Goal: Transaction & Acquisition: Obtain resource

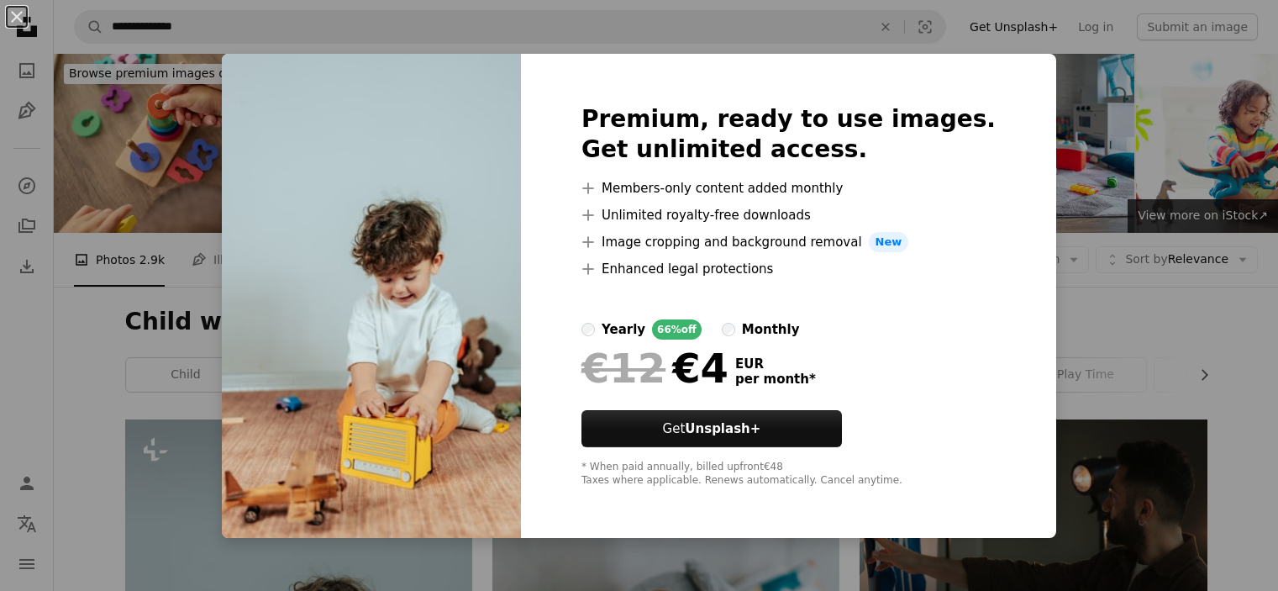
scroll to position [492, 0]
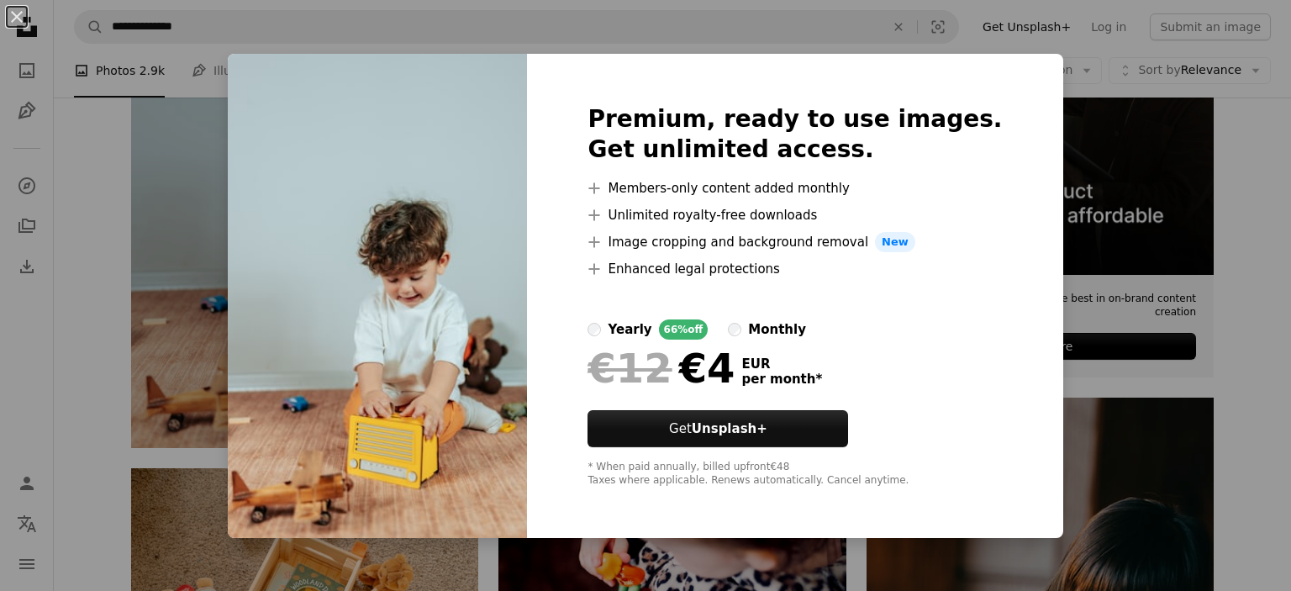
click at [1221, 297] on div "An X shape Premium, ready to use images. Get unlimited access. A plus sign Memb…" at bounding box center [645, 295] width 1291 height 591
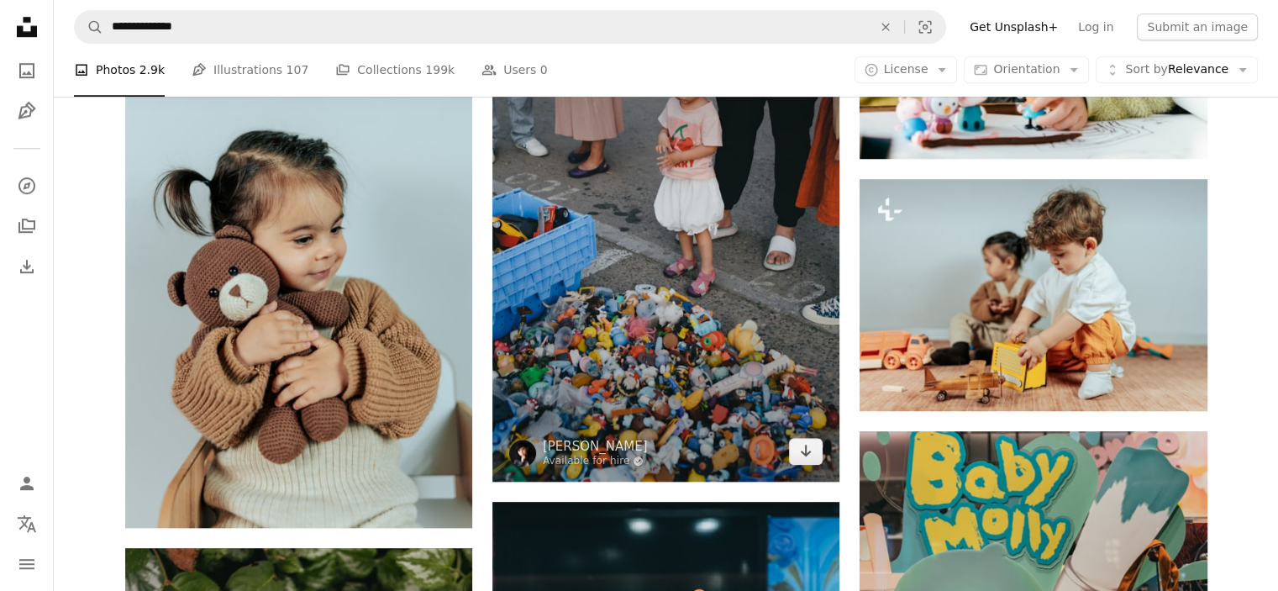
scroll to position [1253, 0]
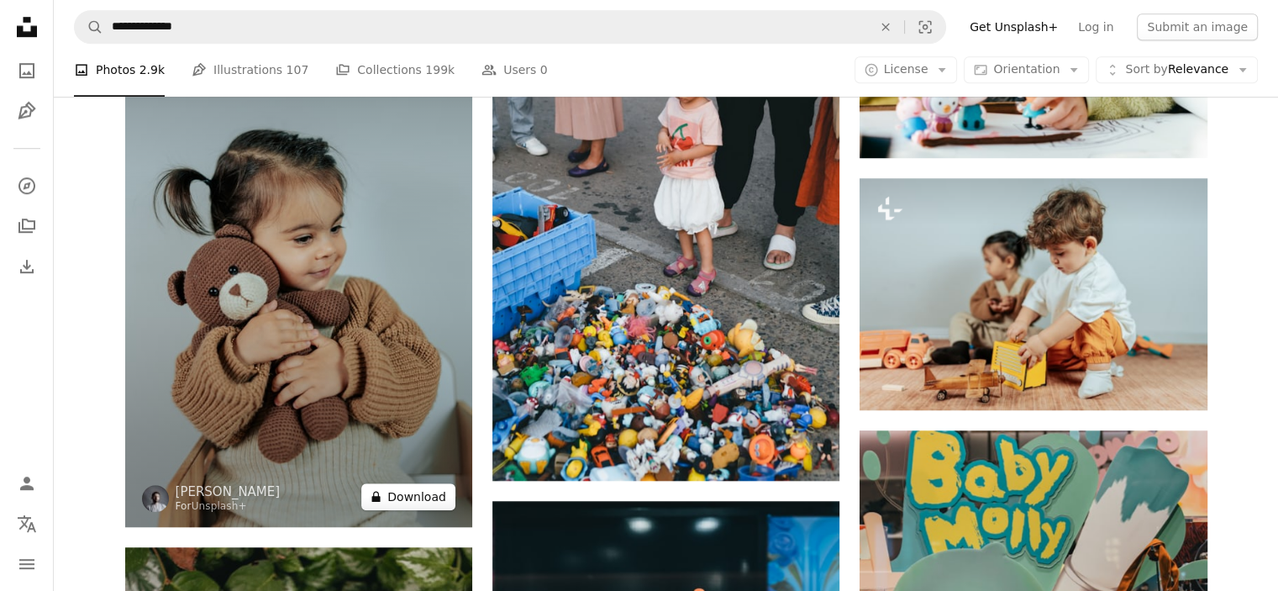
click at [413, 502] on button "A lock Download" at bounding box center [408, 496] width 94 height 27
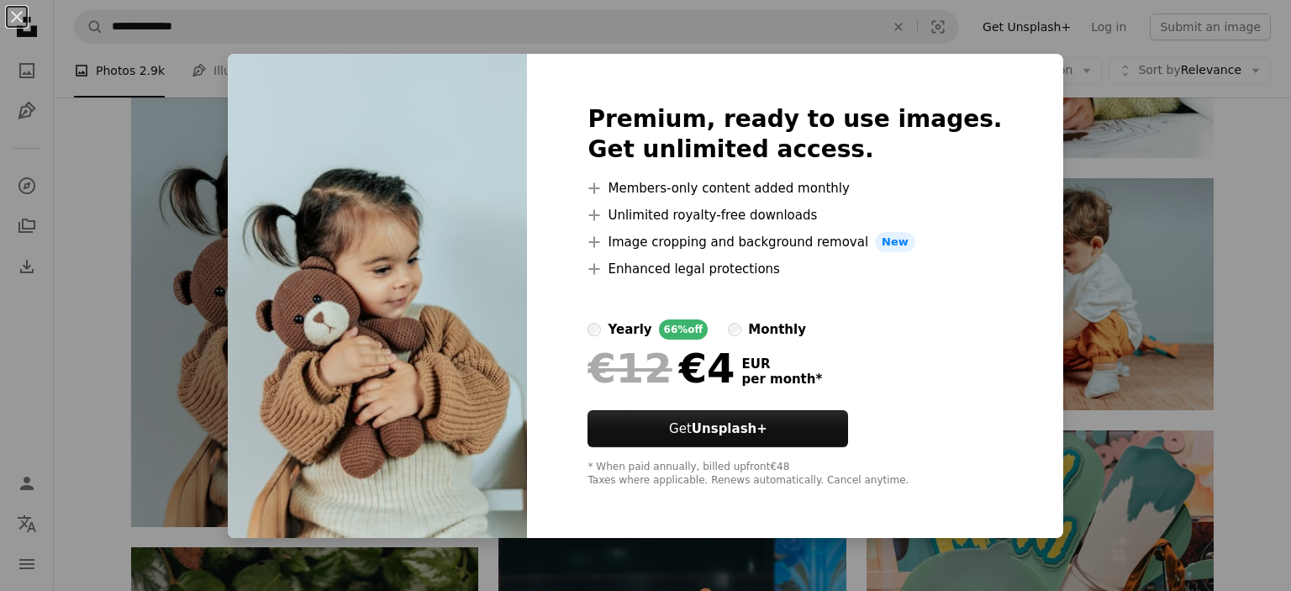
click at [1048, 244] on div "An X shape Premium, ready to use images. Get unlimited access. A plus sign Memb…" at bounding box center [645, 295] width 1291 height 591
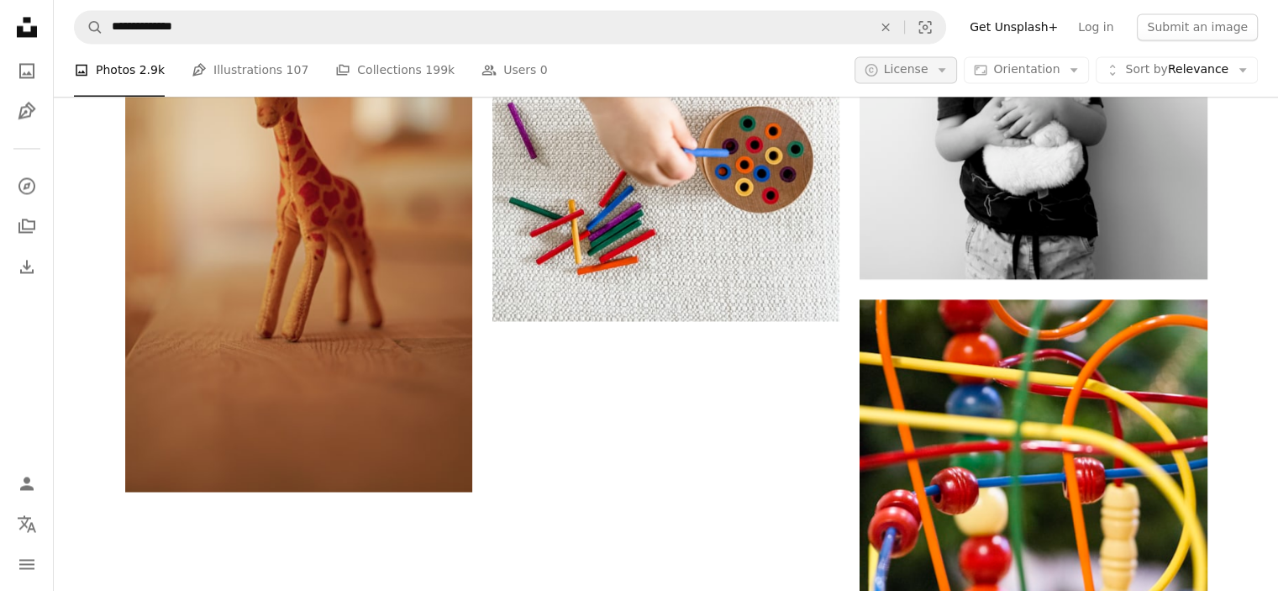
scroll to position [2911, 0]
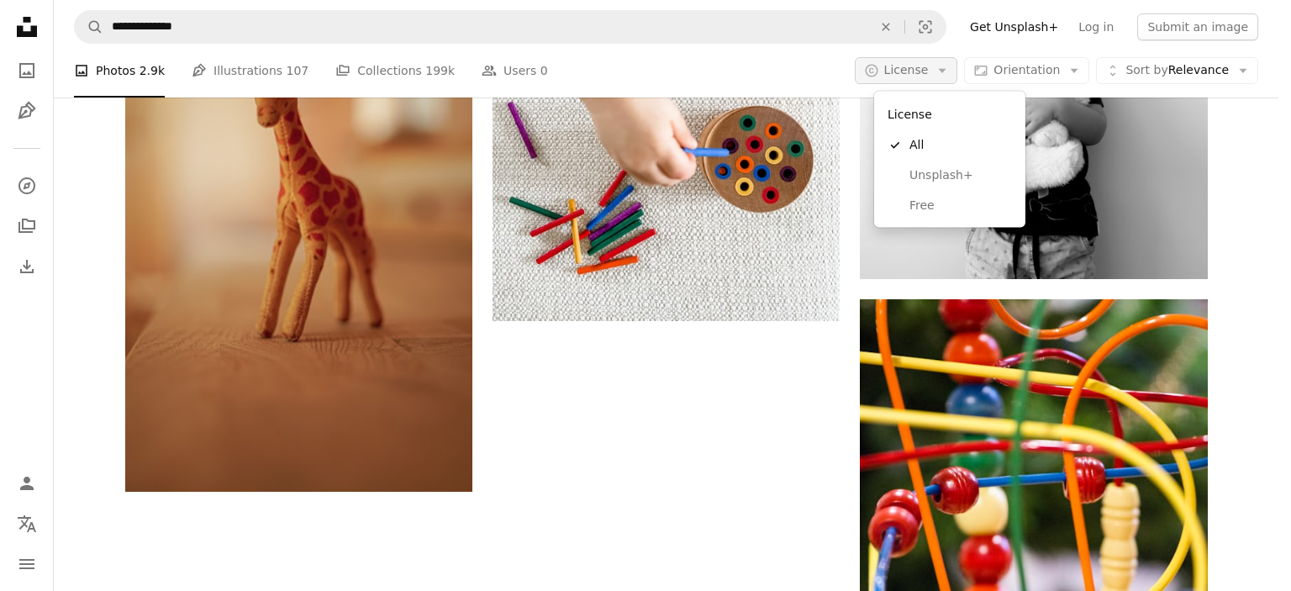
click at [928, 66] on span "License" at bounding box center [906, 69] width 45 height 13
click at [920, 204] on span "Free" at bounding box center [960, 205] width 103 height 17
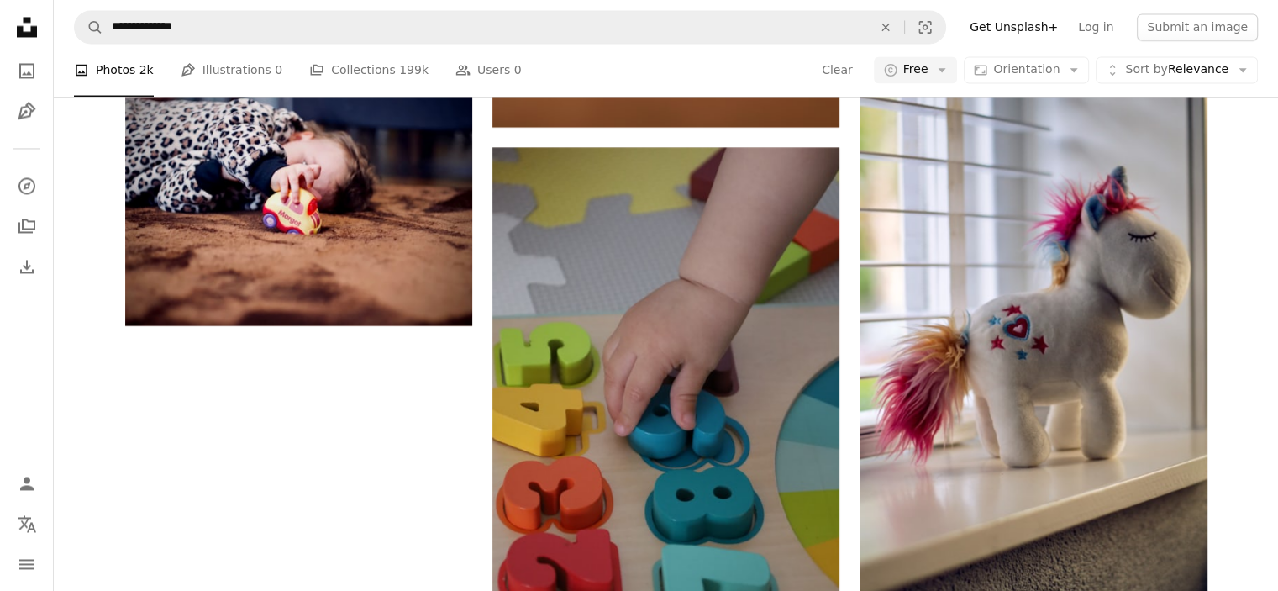
scroll to position [2449, 0]
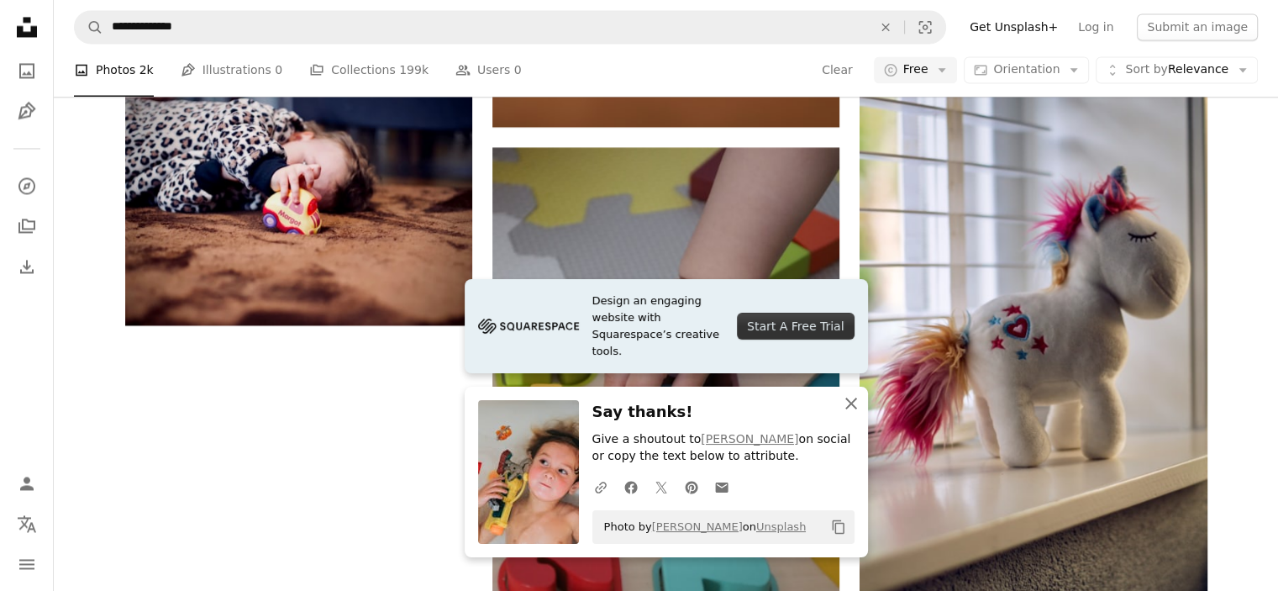
click at [850, 400] on icon "An X shape" at bounding box center [851, 403] width 20 height 20
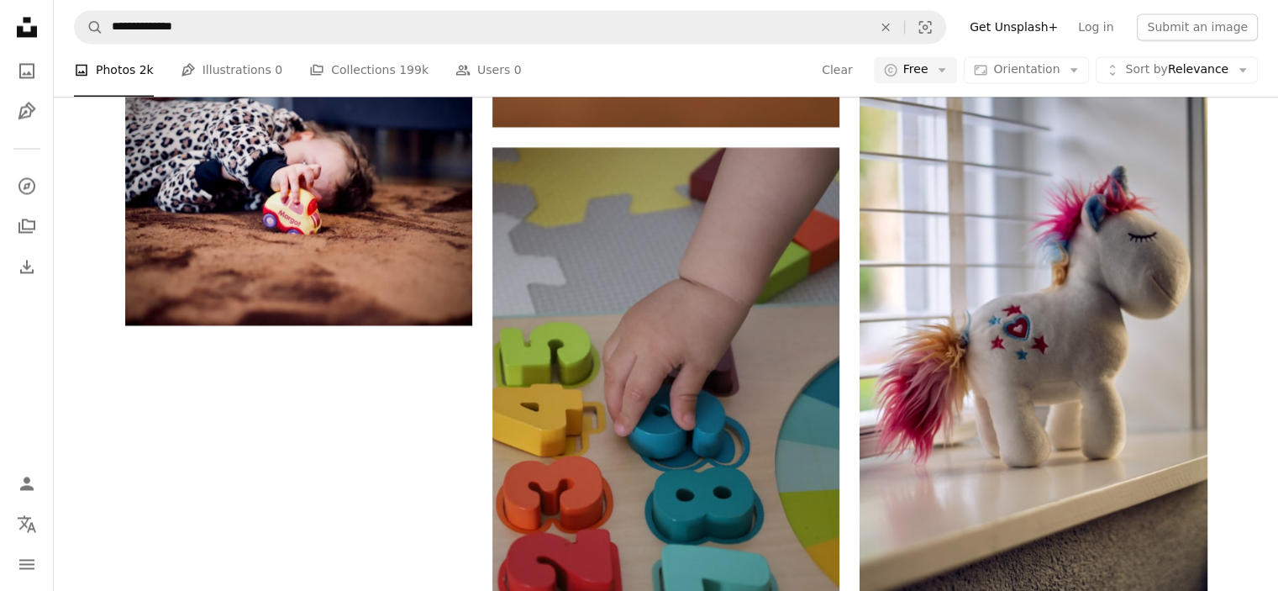
scroll to position [2995, 0]
drag, startPoint x: 850, startPoint y: 400, endPoint x: 1259, endPoint y: 393, distance: 408.4
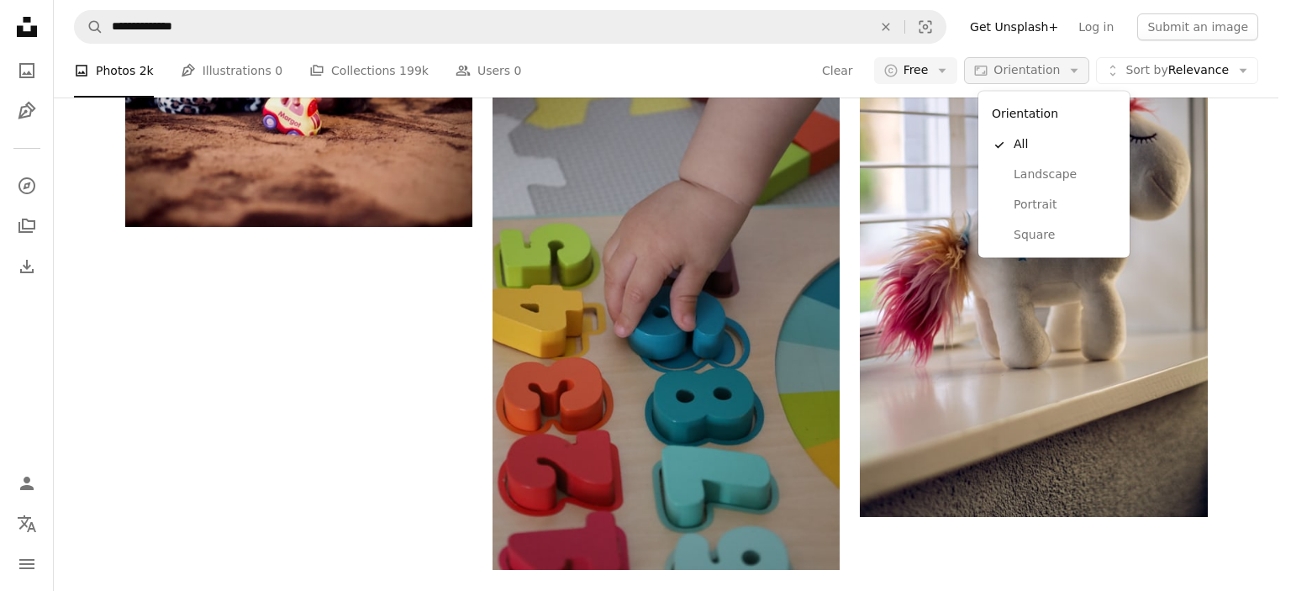
click at [1079, 73] on icon "Arrow down" at bounding box center [1073, 70] width 15 height 15
click at [1044, 197] on span "Portrait" at bounding box center [1064, 205] width 103 height 17
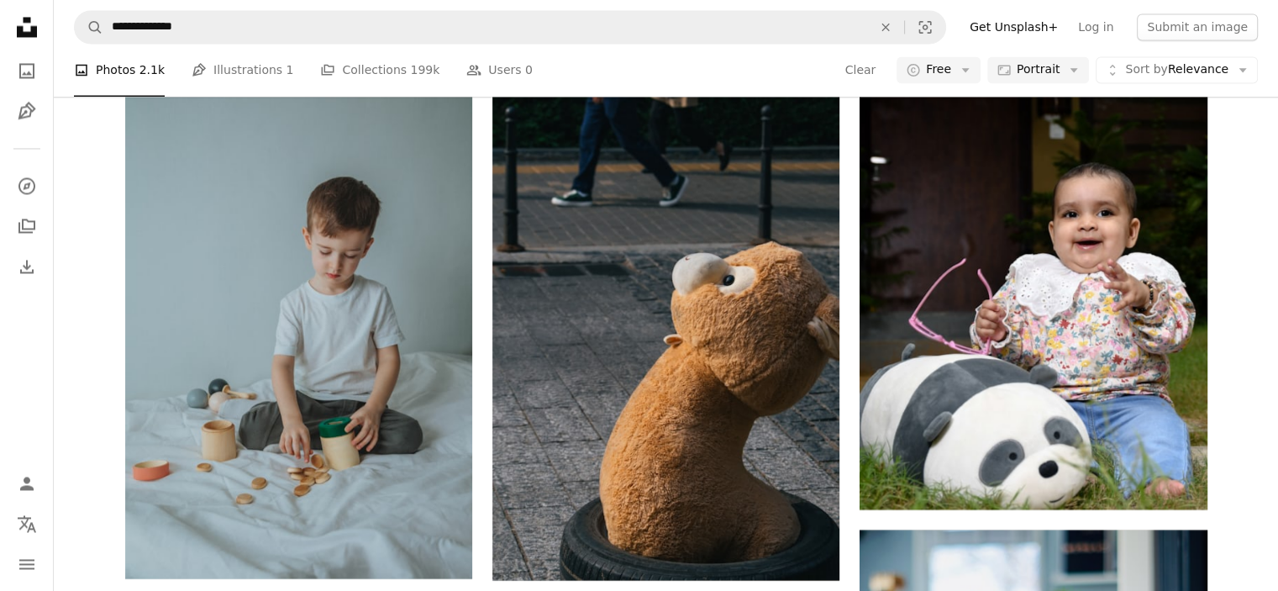
scroll to position [3821, 0]
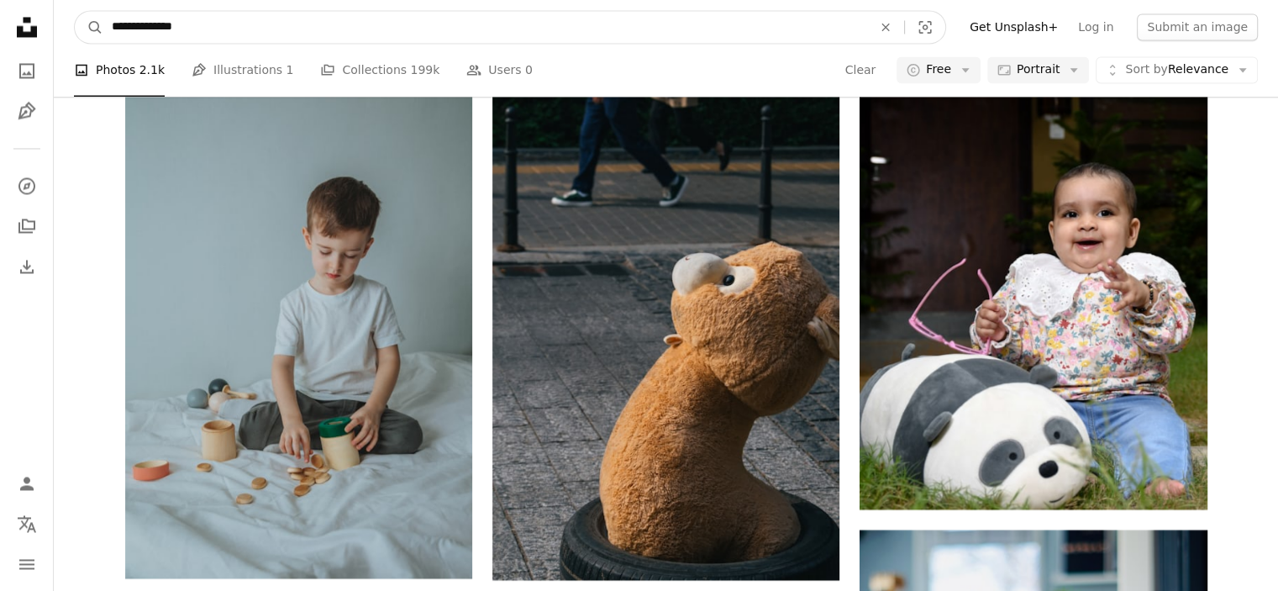
click at [124, 39] on input "**********" at bounding box center [485, 27] width 764 height 32
type input "**********"
click at [75, 11] on button "A magnifying glass" at bounding box center [89, 27] width 29 height 32
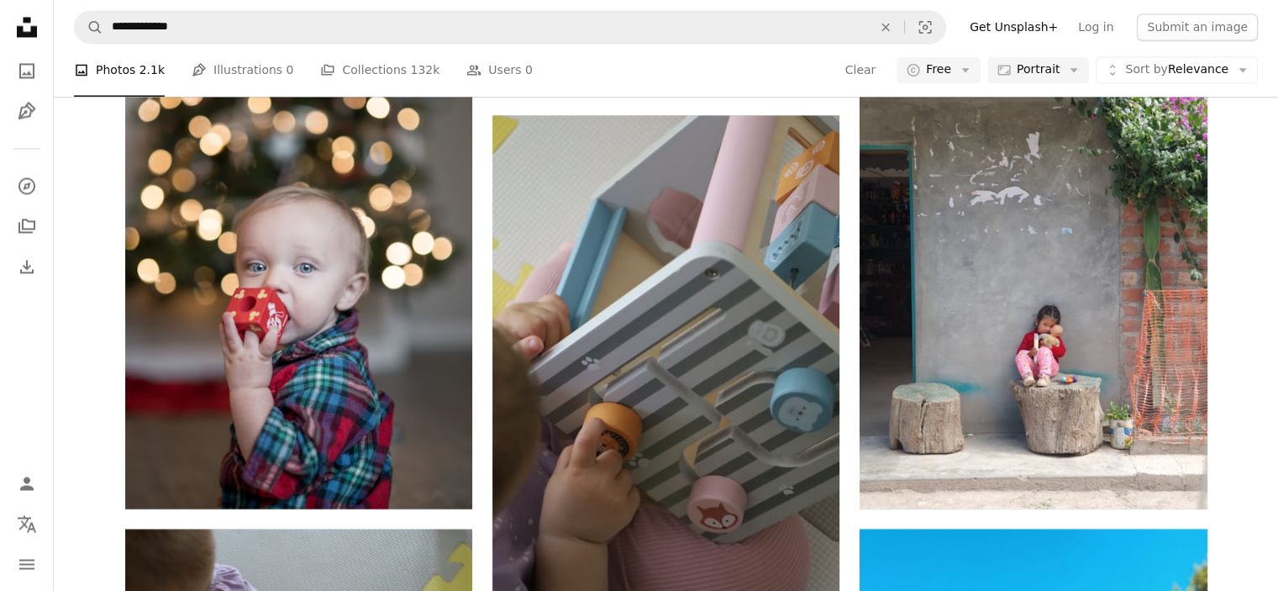
scroll to position [353, 0]
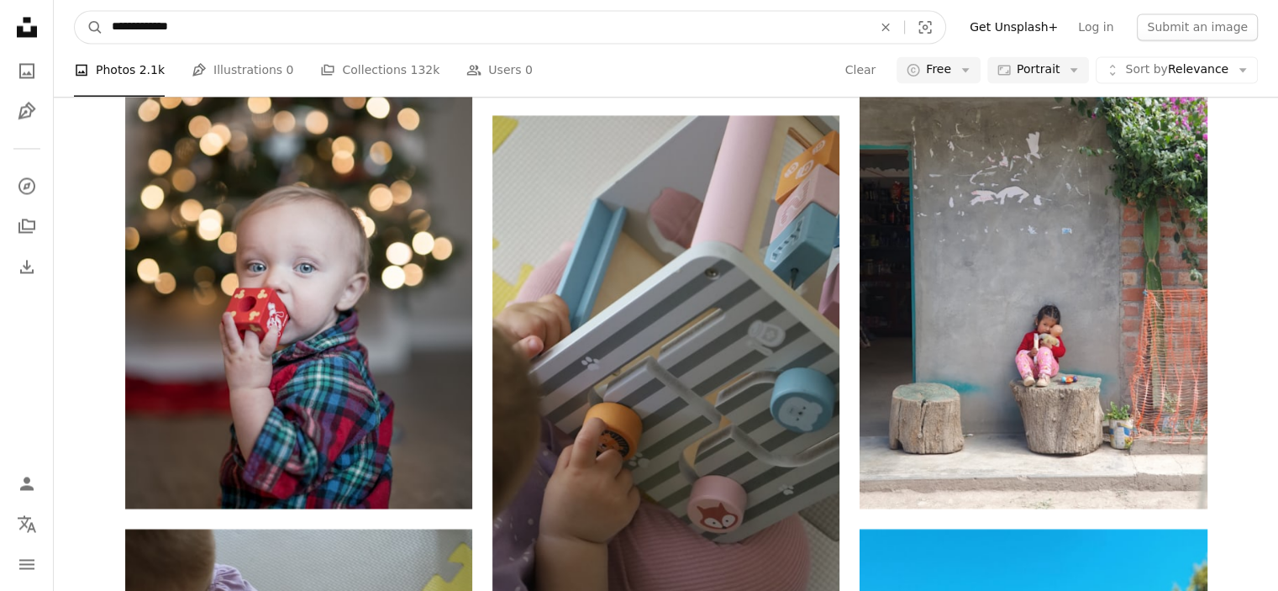
click at [258, 25] on input "**********" at bounding box center [485, 27] width 764 height 32
type input "**********"
click button "A magnifying glass" at bounding box center [89, 27] width 29 height 32
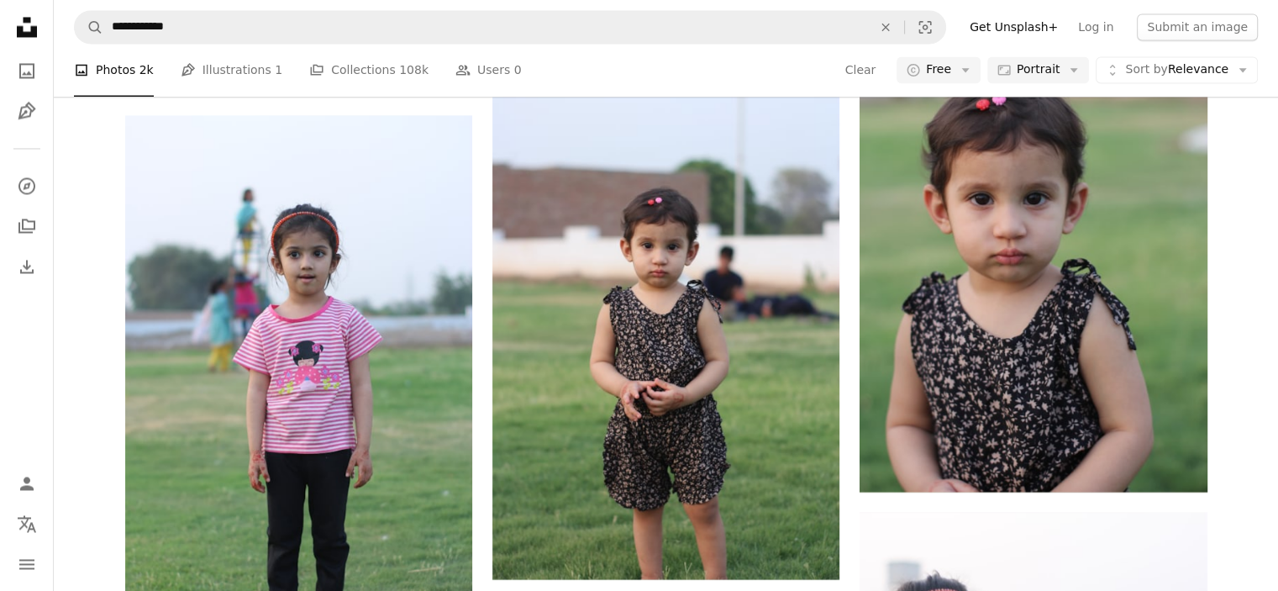
scroll to position [329, 0]
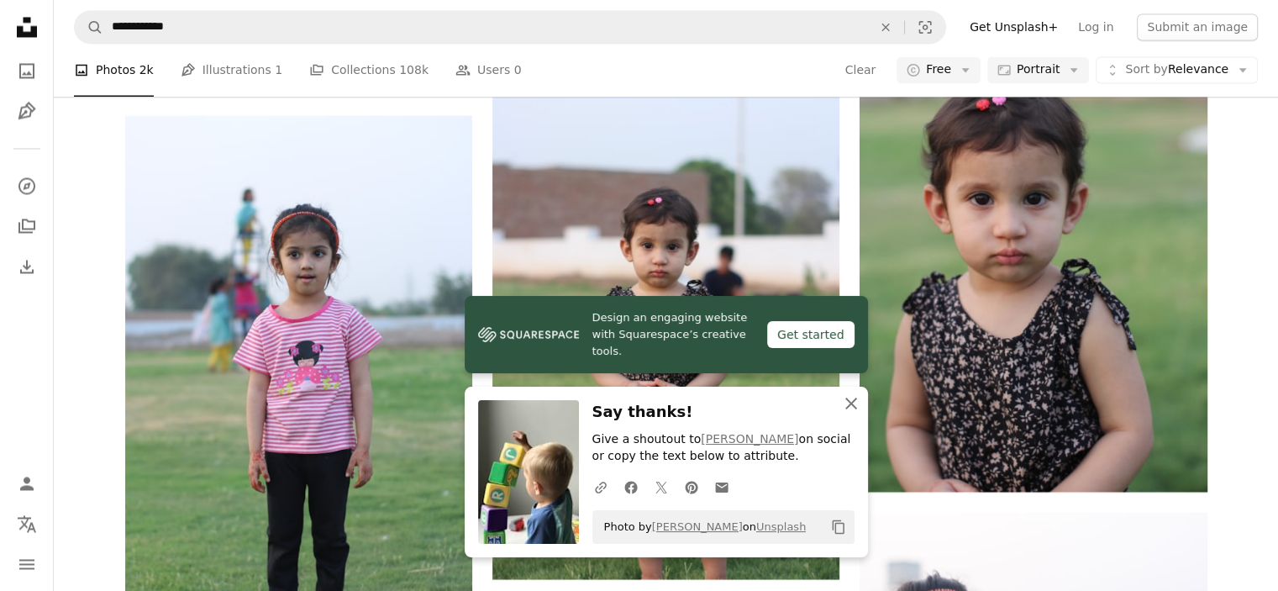
click at [854, 399] on icon "button" at bounding box center [851, 403] width 12 height 12
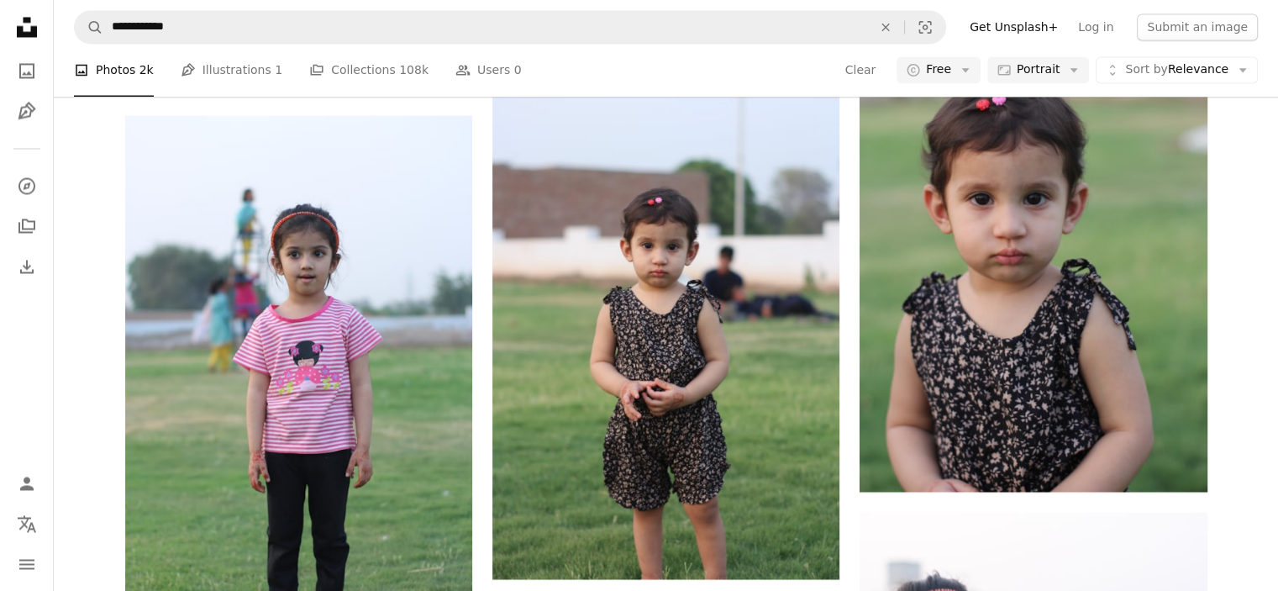
scroll to position [2476, 0]
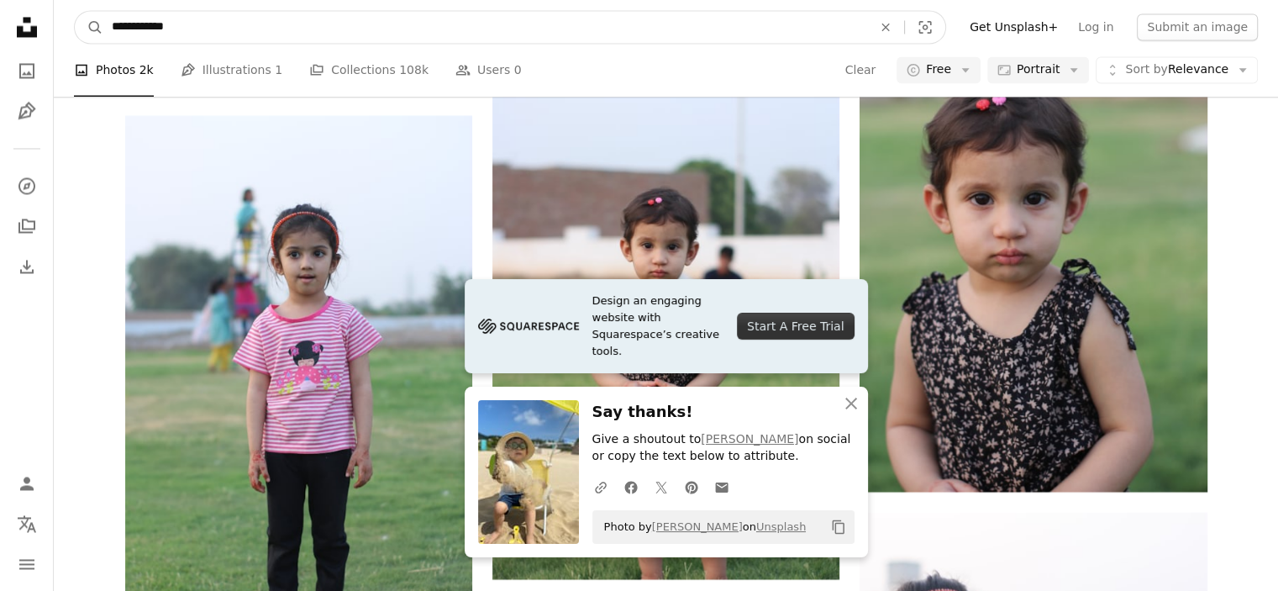
click at [605, 17] on input "**********" at bounding box center [485, 27] width 764 height 32
type input "**********"
click button "A magnifying glass" at bounding box center [89, 27] width 29 height 32
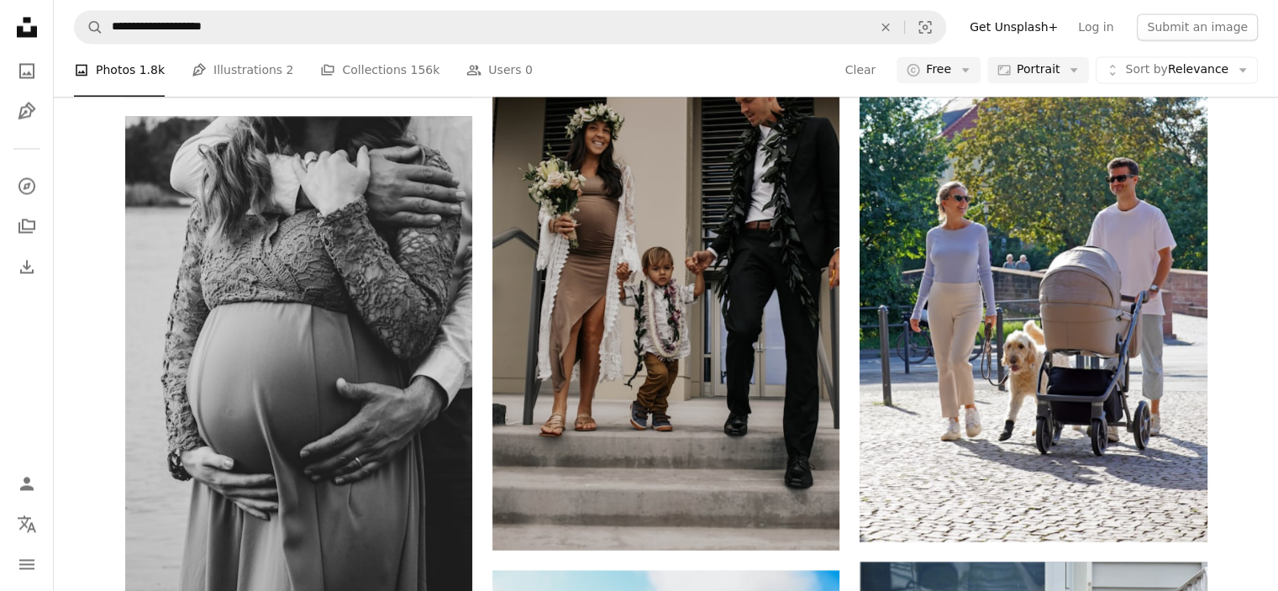
scroll to position [1324, 0]
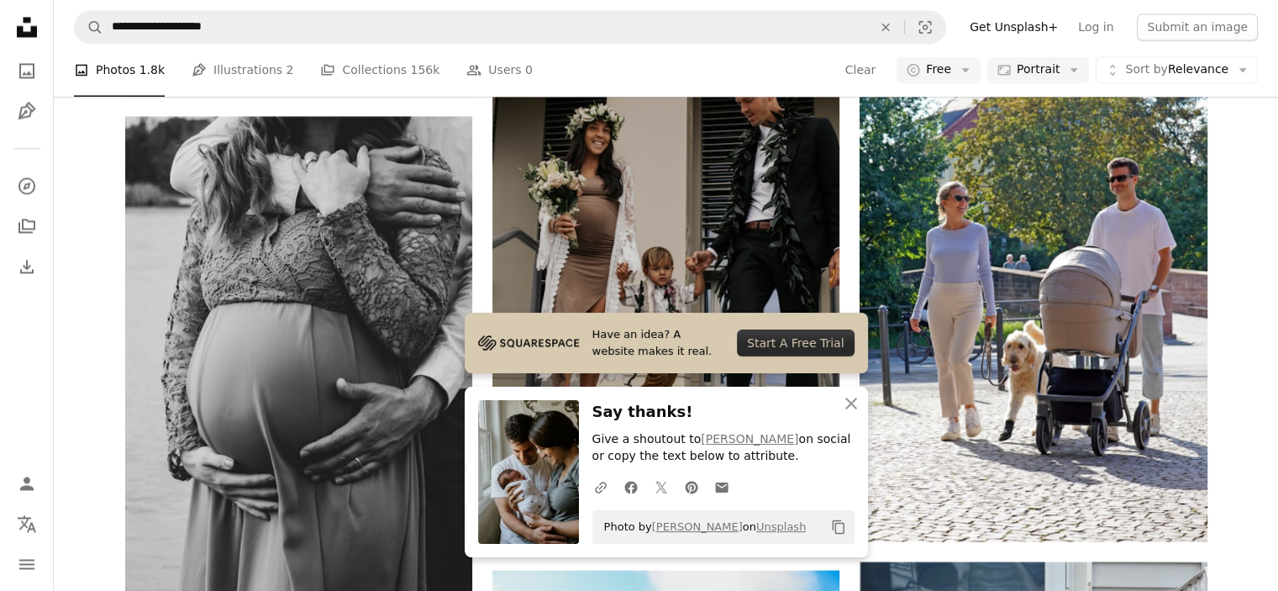
scroll to position [1976, 0]
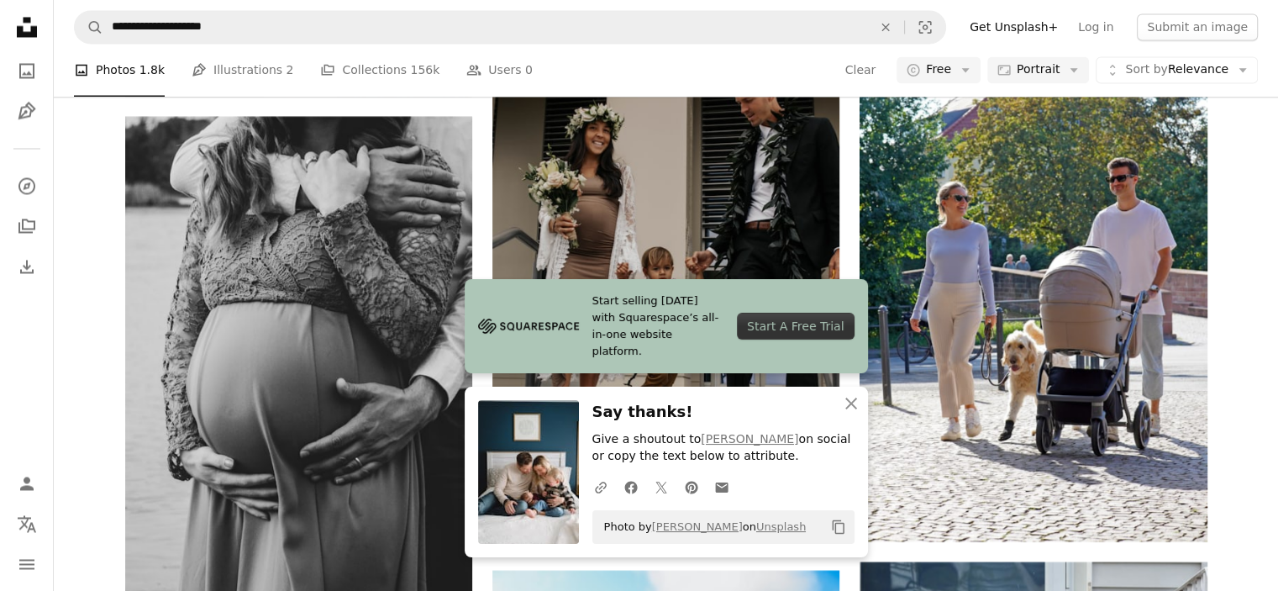
scroll to position [2110, 0]
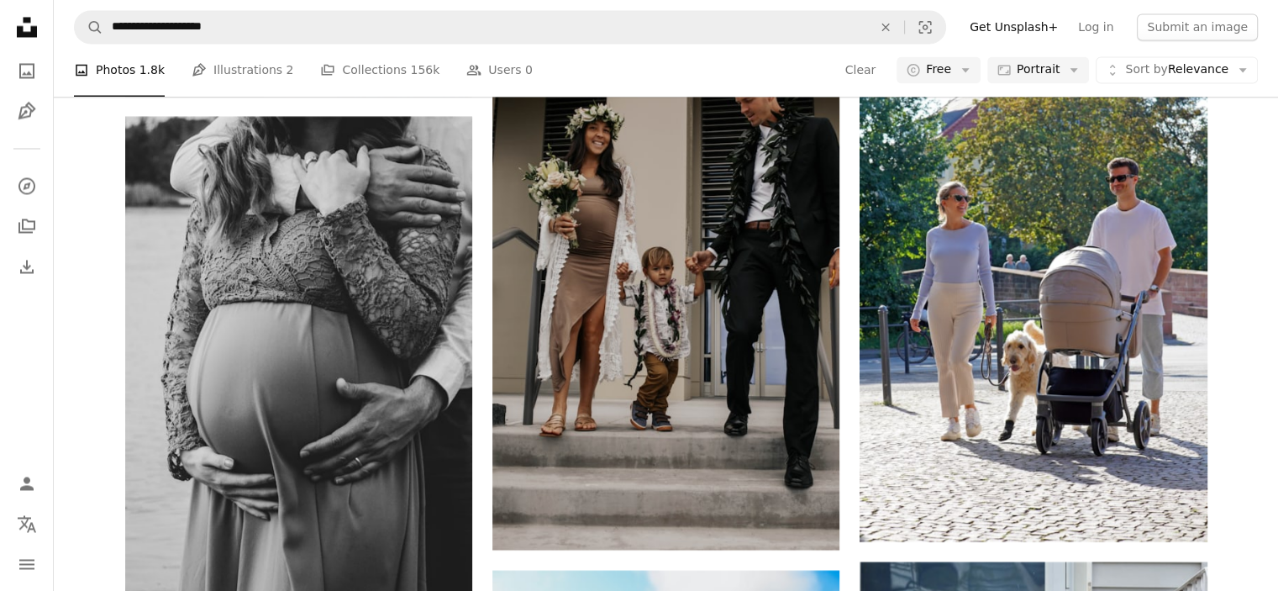
scroll to position [3509, 0]
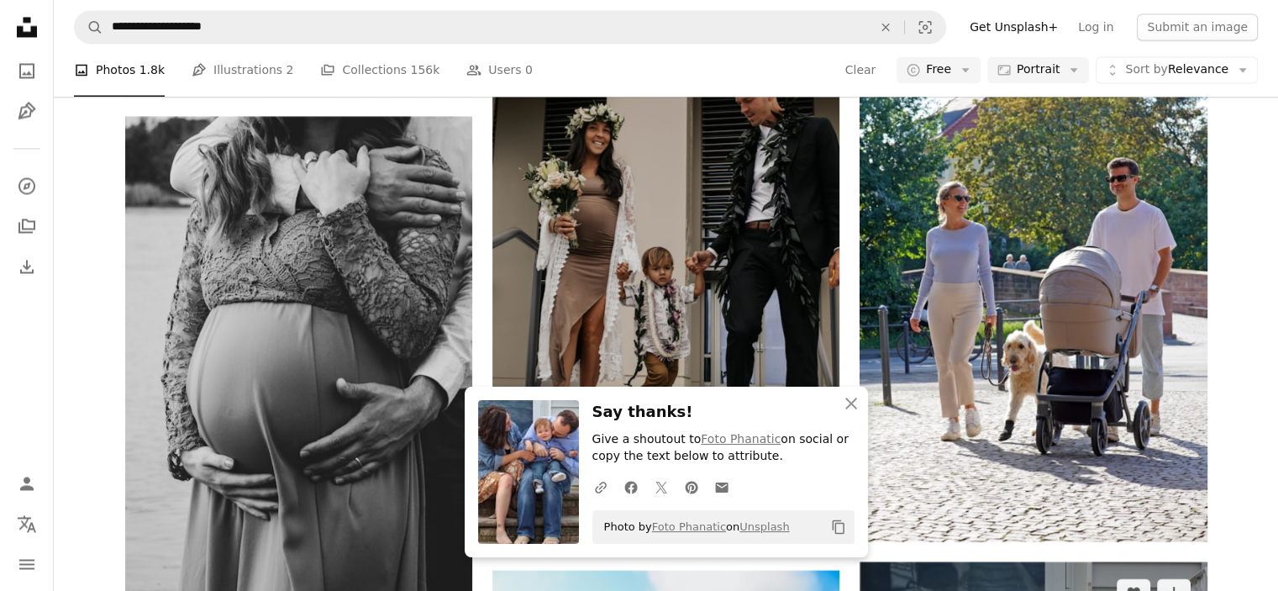
scroll to position [4121, 0]
